Goal: Task Accomplishment & Management: Manage account settings

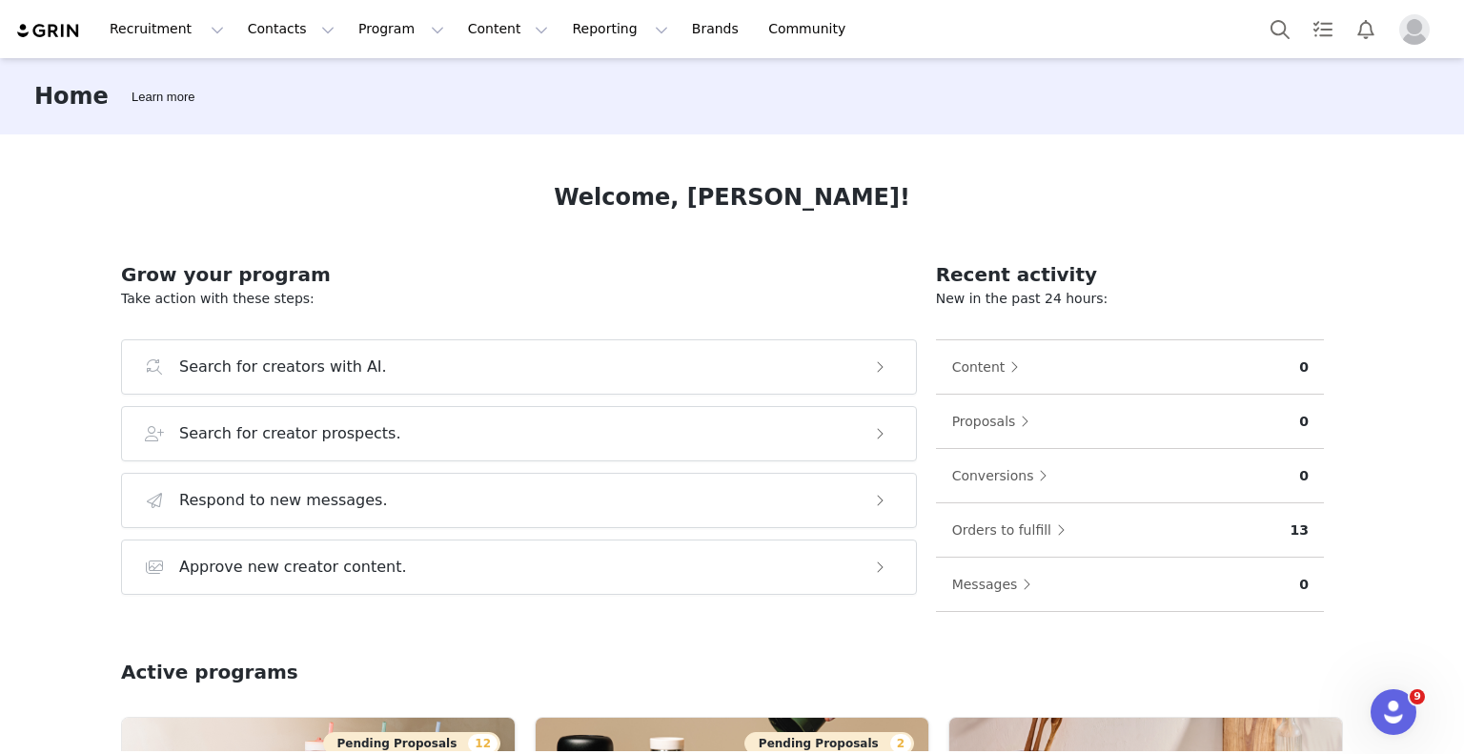
click at [1405, 21] on img "Profile" at bounding box center [1414, 29] width 30 height 30
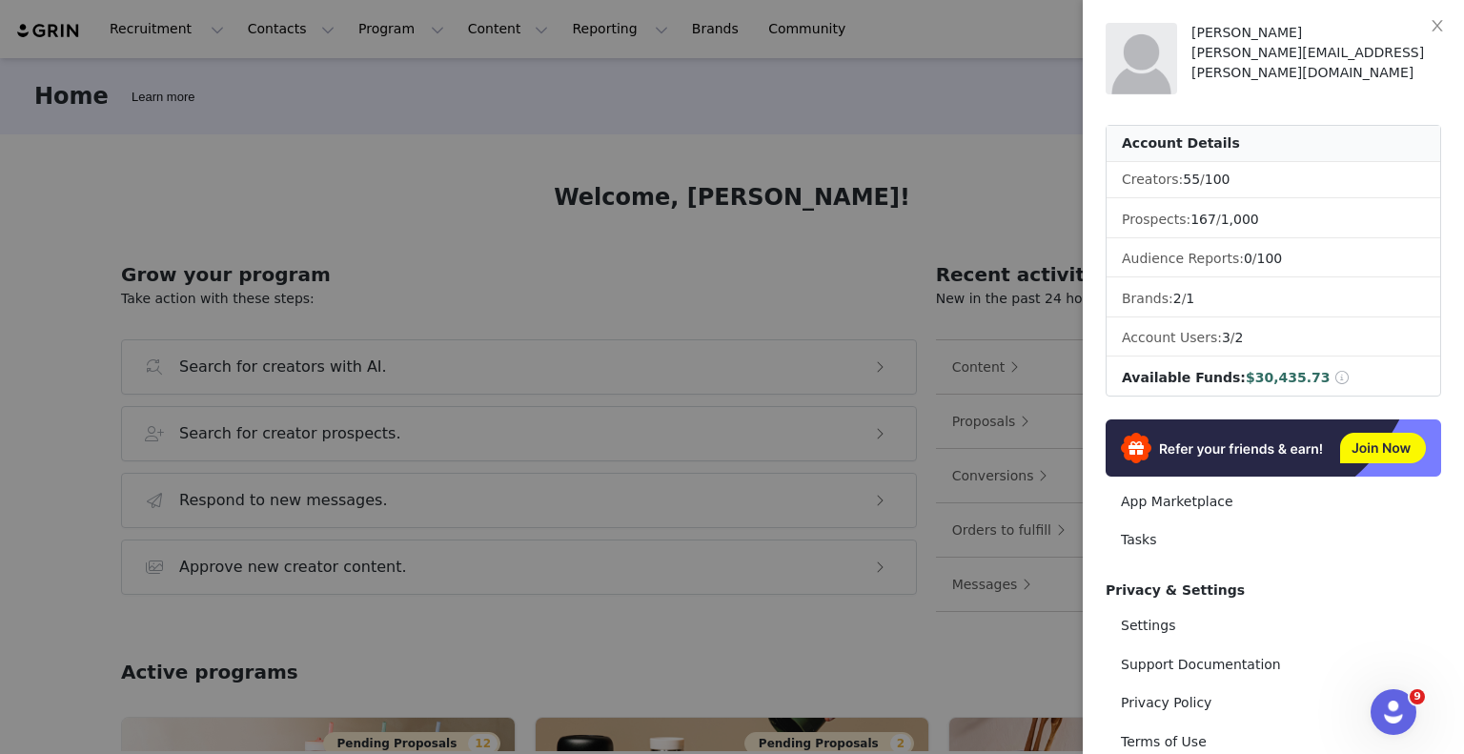
click at [1172, 374] on span "Available Funds:" at bounding box center [1184, 377] width 124 height 15
click at [1162, 633] on link "Settings" at bounding box center [1273, 625] width 335 height 35
select select "UTC"
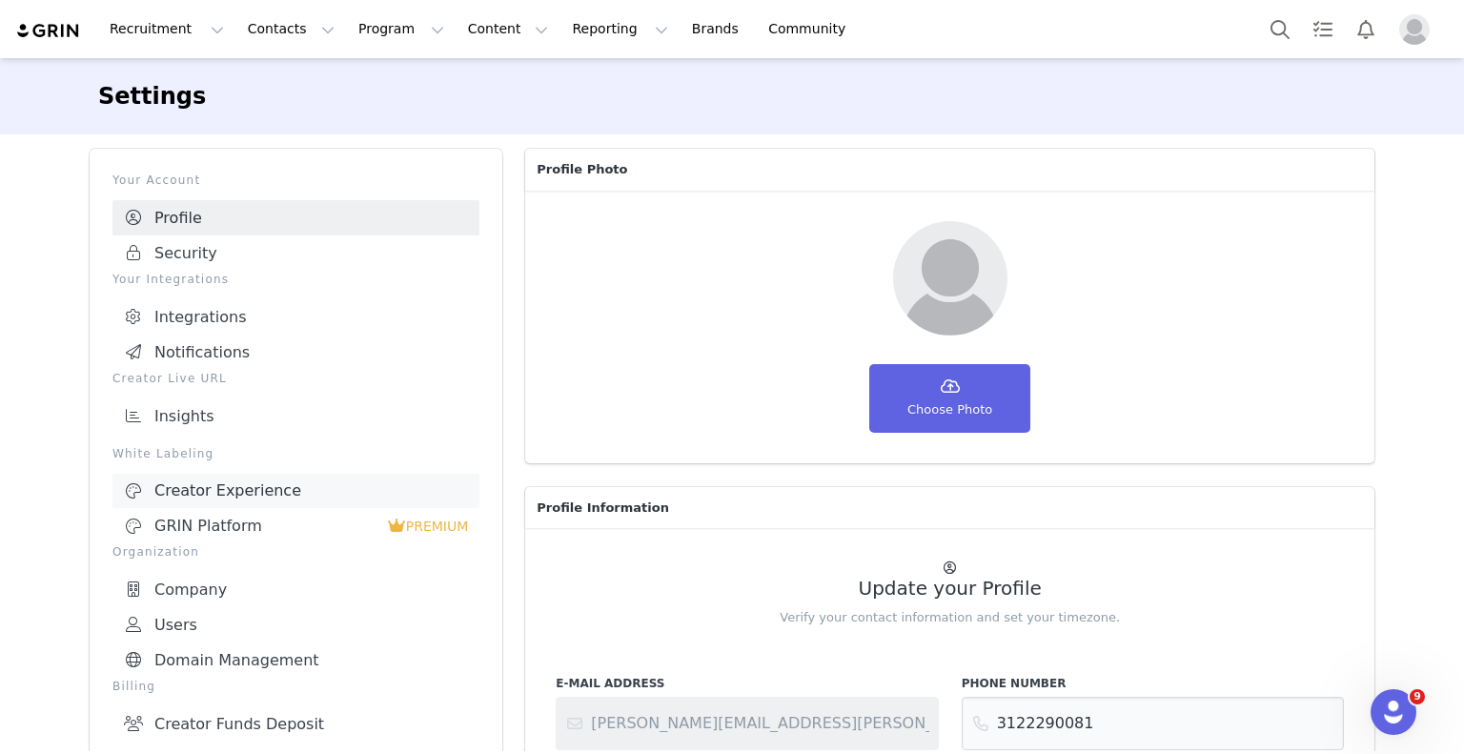
scroll to position [315, 0]
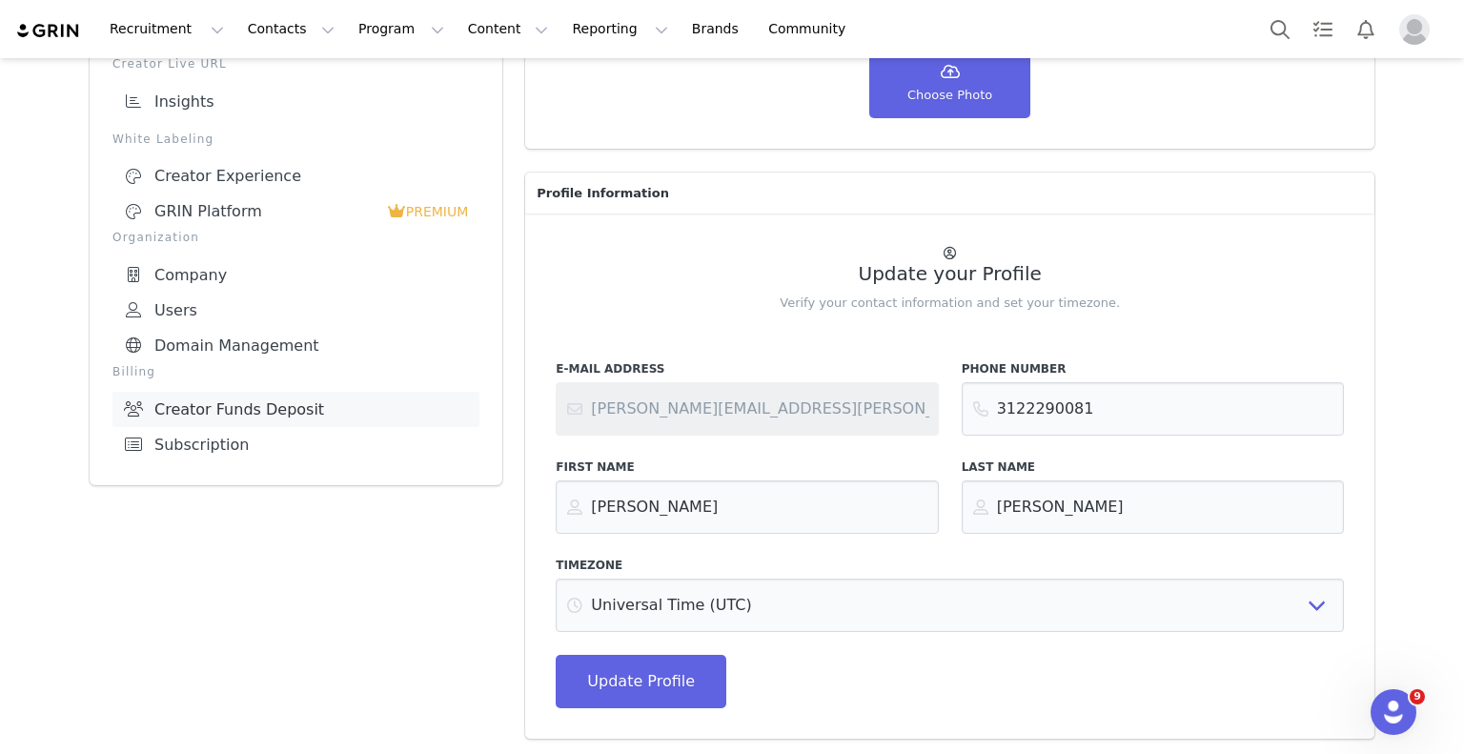
click at [232, 400] on link "Creator Funds Deposit" at bounding box center [295, 409] width 367 height 35
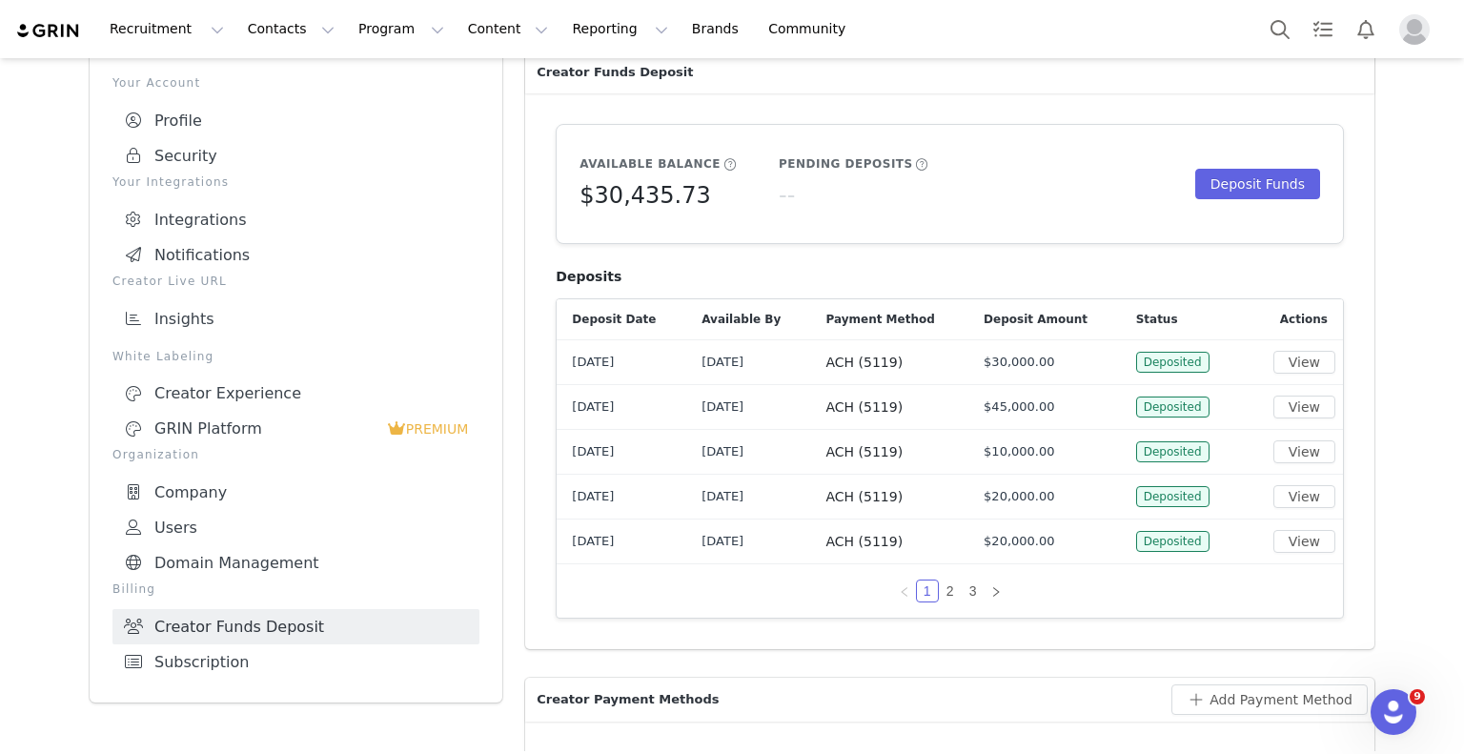
scroll to position [97, 0]
click at [632, 201] on h5 "$30,435.73" at bounding box center [644, 195] width 131 height 34
copy h5 "30,435.73"
